Goal: Information Seeking & Learning: Understand process/instructions

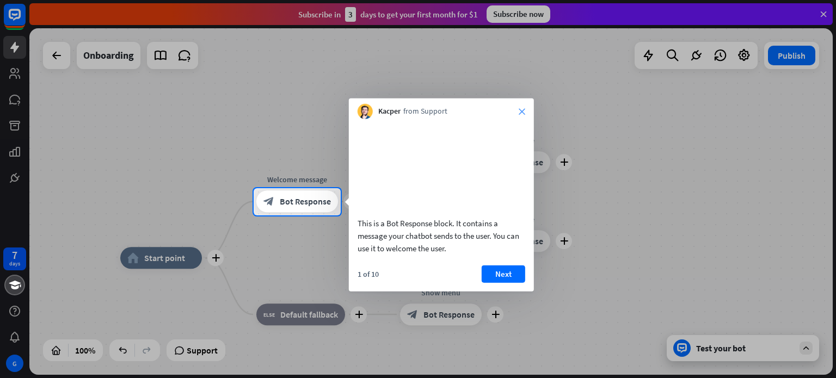
click at [519, 109] on icon "close" at bounding box center [522, 111] width 7 height 7
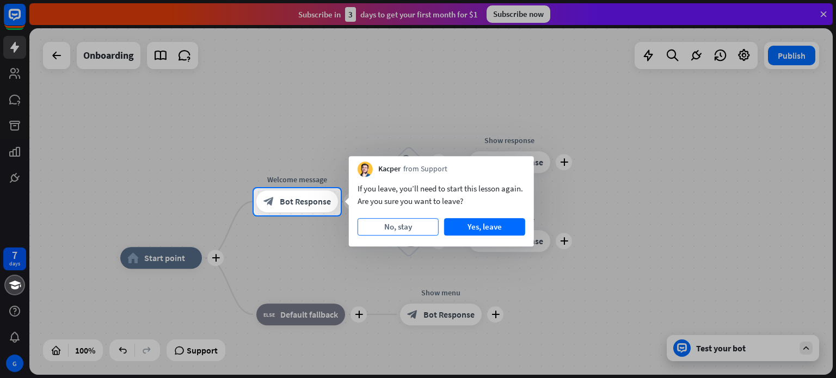
click at [434, 226] on button "No, stay" at bounding box center [398, 226] width 81 height 17
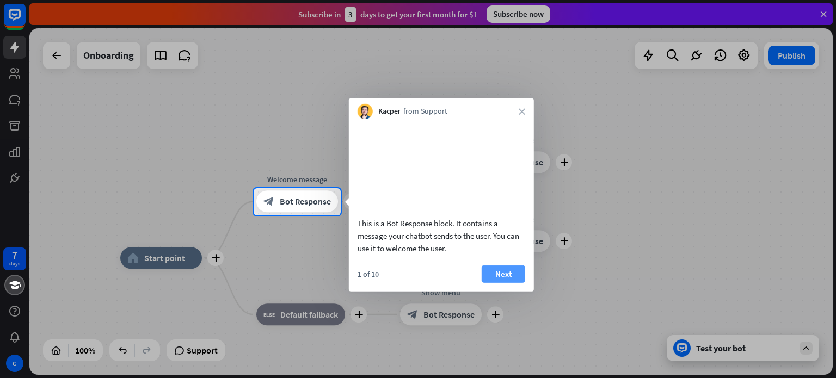
click at [505, 283] on button "Next" at bounding box center [504, 273] width 44 height 17
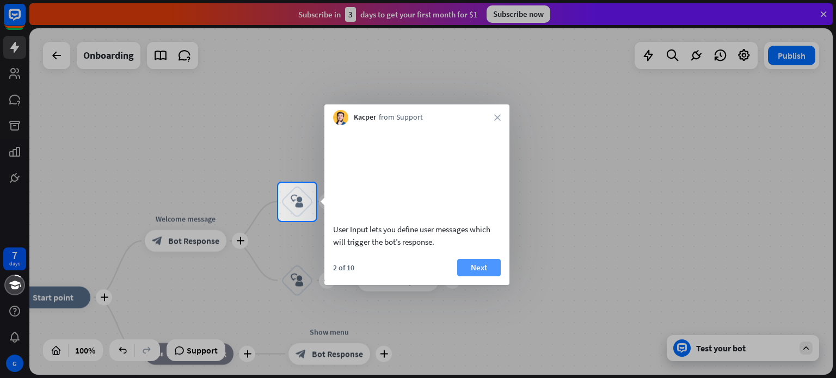
click at [490, 277] on button "Next" at bounding box center [479, 267] width 44 height 17
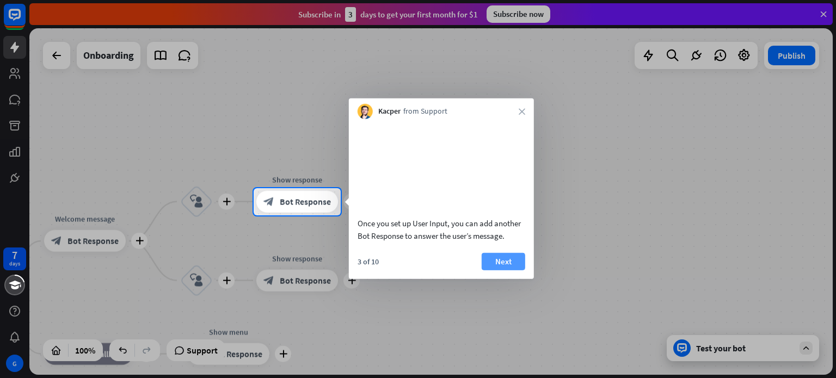
click at [507, 270] on button "Next" at bounding box center [504, 261] width 44 height 17
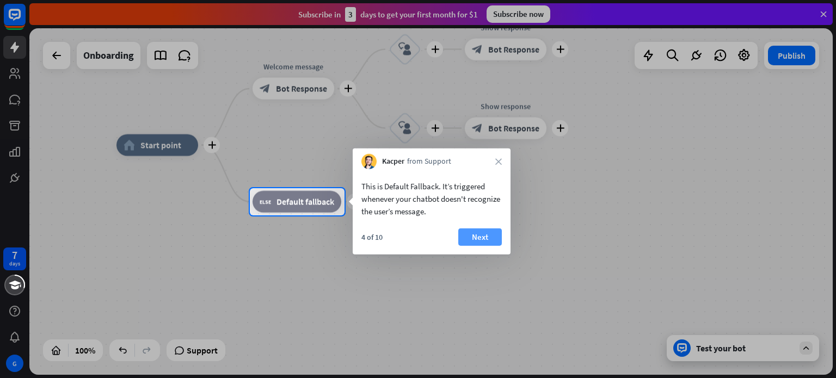
click at [490, 237] on button "Next" at bounding box center [480, 237] width 44 height 17
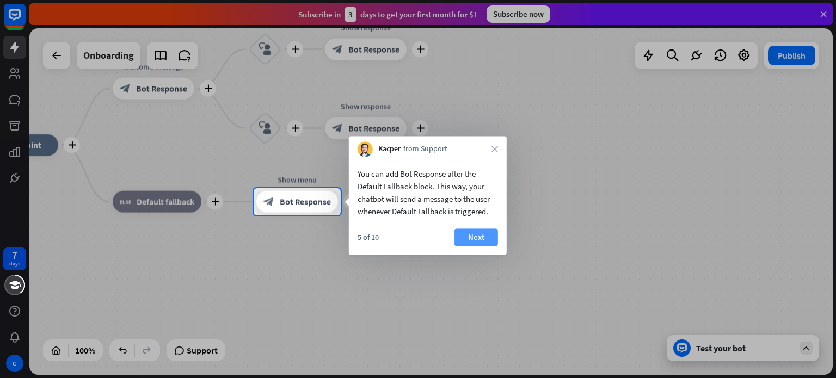
click at [476, 246] on button "Next" at bounding box center [477, 237] width 44 height 17
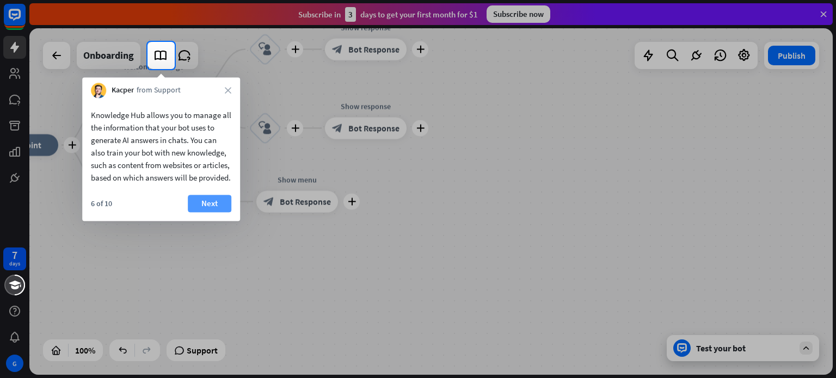
click at [212, 212] on button "Next" at bounding box center [210, 203] width 44 height 17
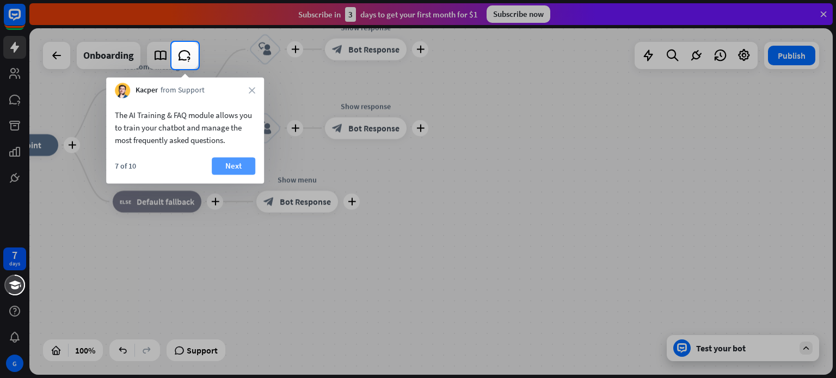
click at [219, 164] on button "Next" at bounding box center [234, 165] width 44 height 17
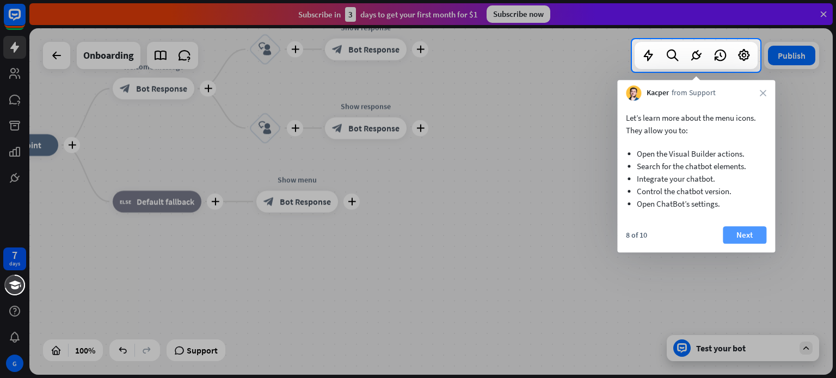
click at [734, 232] on button "Next" at bounding box center [745, 234] width 44 height 17
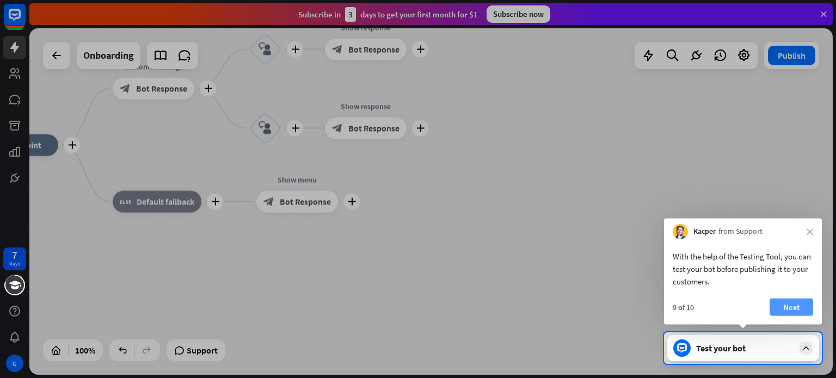
click at [795, 308] on button "Next" at bounding box center [792, 307] width 44 height 17
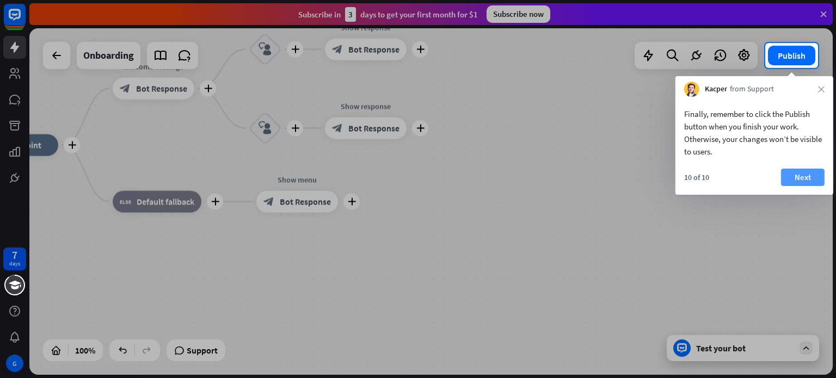
click at [804, 182] on button "Next" at bounding box center [803, 177] width 44 height 17
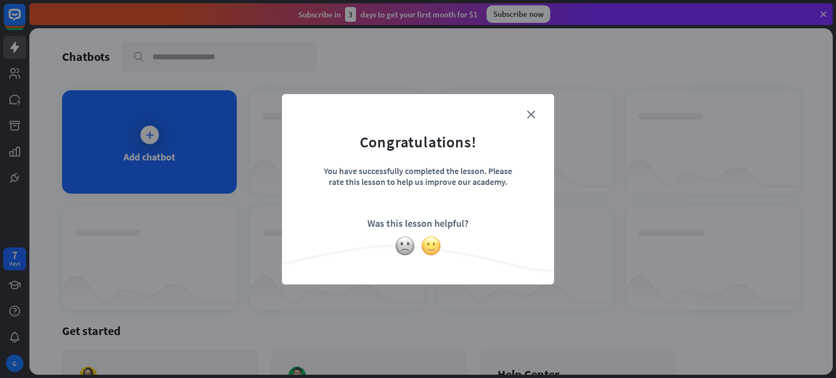
click at [429, 246] on img at bounding box center [431, 246] width 21 height 21
